Goal: Task Accomplishment & Management: Complete application form

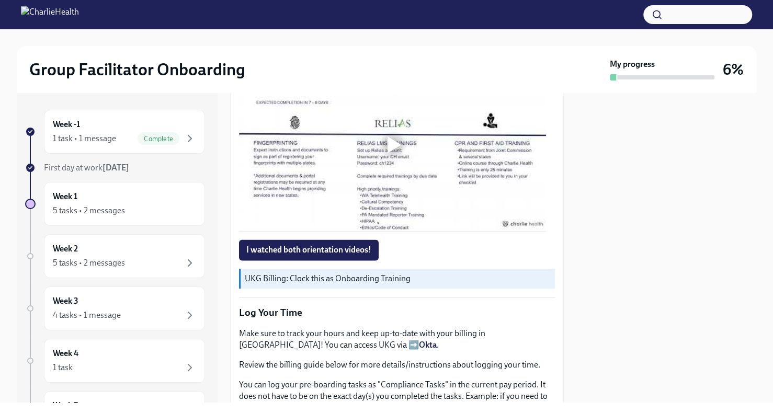
scroll to position [1062, 0]
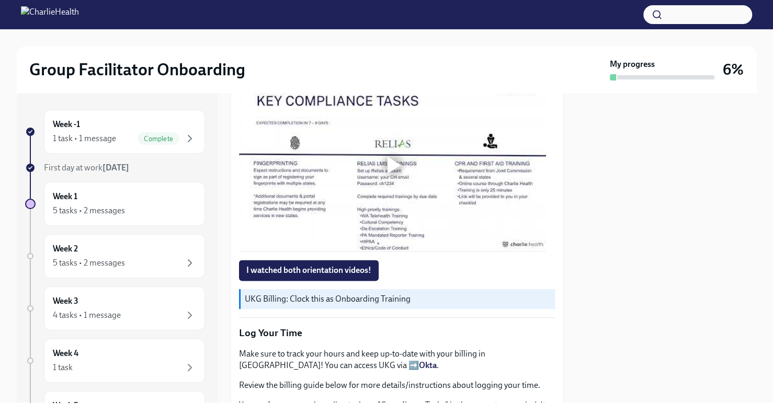
click at [389, 174] on div at bounding box center [395, 165] width 14 height 17
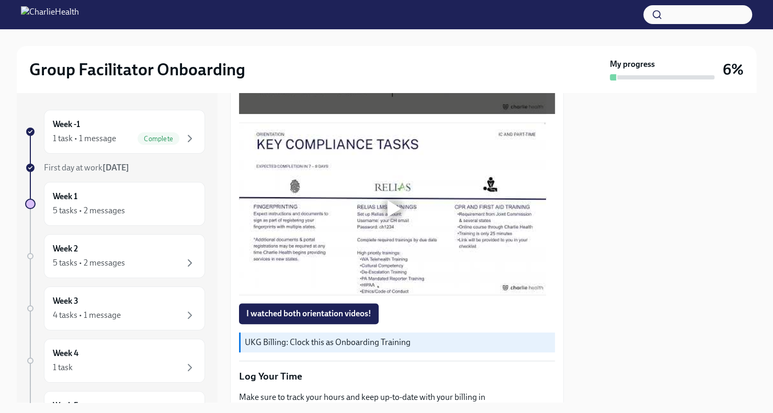
scroll to position [680, 0]
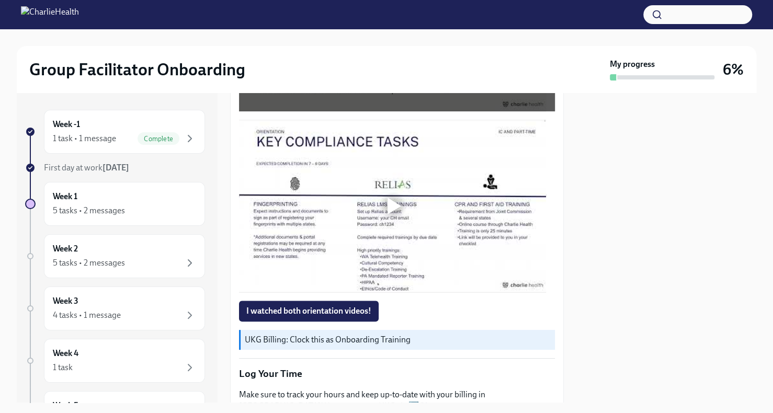
click at [386, 198] on div at bounding box center [392, 205] width 33 height 33
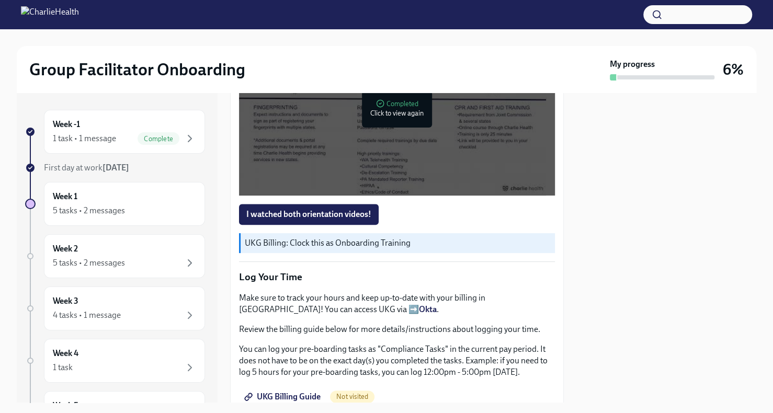
scroll to position [782, 0]
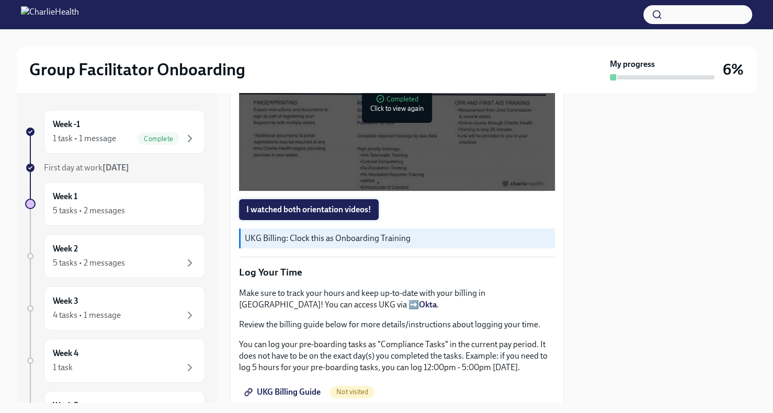
click at [341, 204] on span "I watched both orientation videos!" at bounding box center [308, 209] width 125 height 10
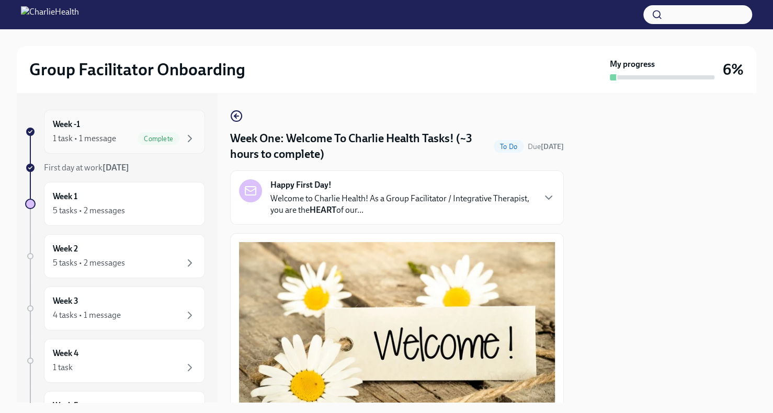
click at [171, 142] on div "Complete" at bounding box center [167, 138] width 59 height 13
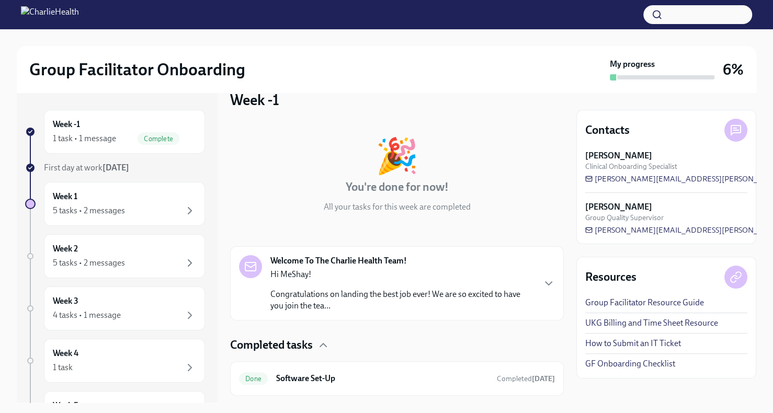
scroll to position [45, 0]
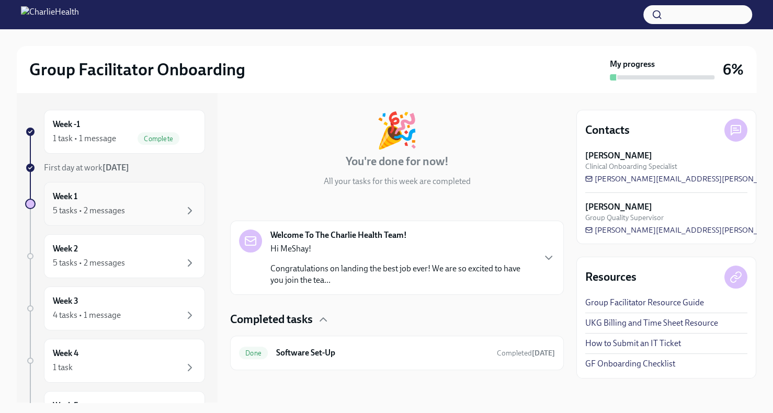
click at [115, 209] on div "5 tasks • 2 messages" at bounding box center [89, 211] width 72 height 12
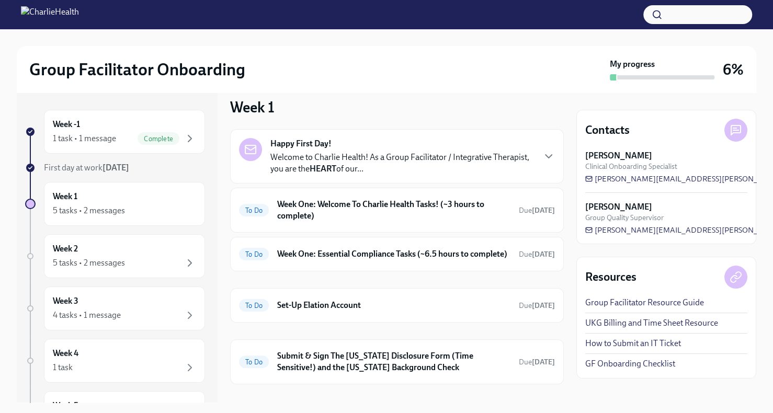
scroll to position [13, 0]
click at [442, 201] on h6 "Week One: Welcome To Charlie Health Tasks! (~3 hours to complete)" at bounding box center [393, 209] width 233 height 23
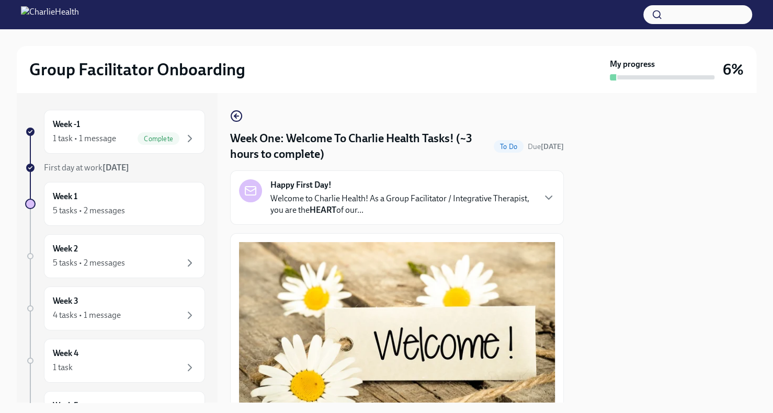
drag, startPoint x: 552, startPoint y: 148, endPoint x: 555, endPoint y: 241, distance: 92.6
click at [555, 241] on div "Week One: Welcome To Charlie Health Tasks! (~3 hours to complete) To Do Due [DA…" at bounding box center [397, 248] width 334 height 310
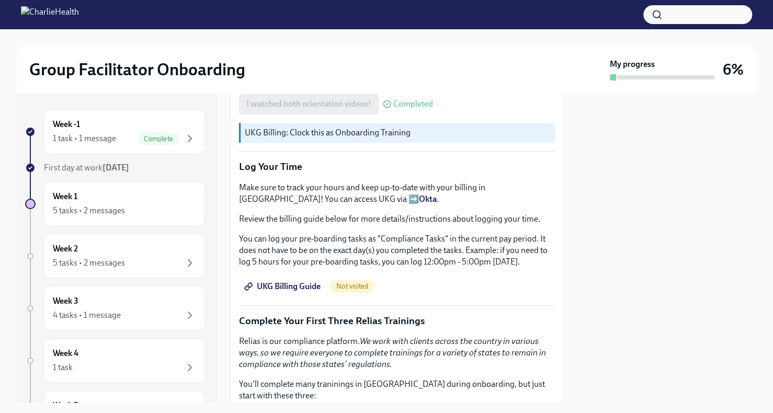
scroll to position [915, 0]
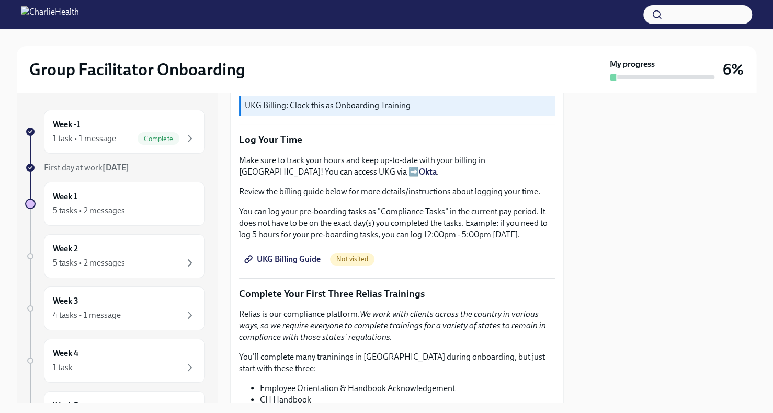
click at [296, 254] on span "UKG Billing Guide" at bounding box center [283, 259] width 74 height 10
